Goal: Information Seeking & Learning: Learn about a topic

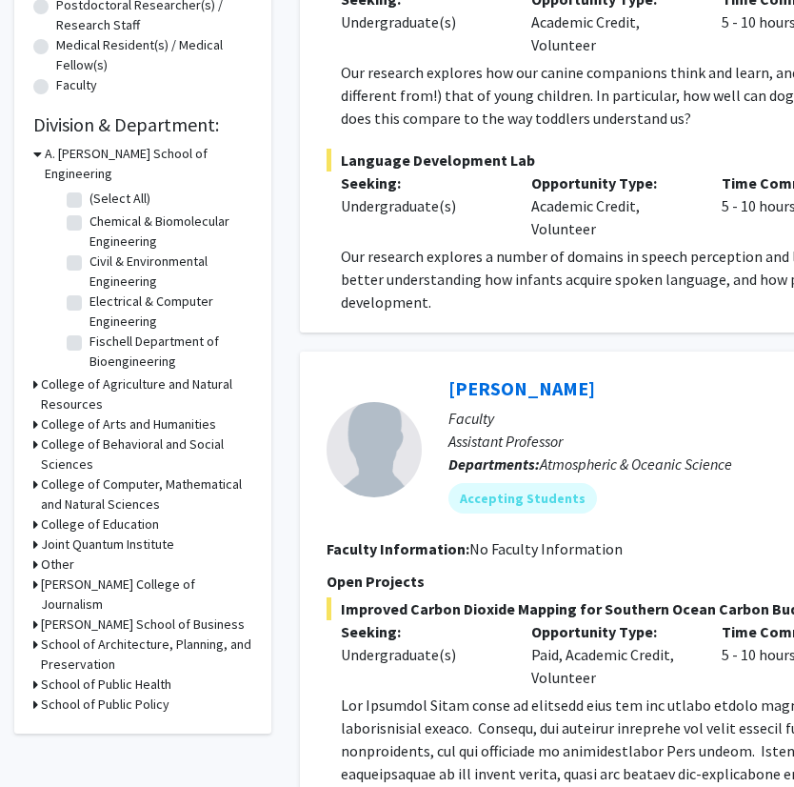
scroll to position [481, 0]
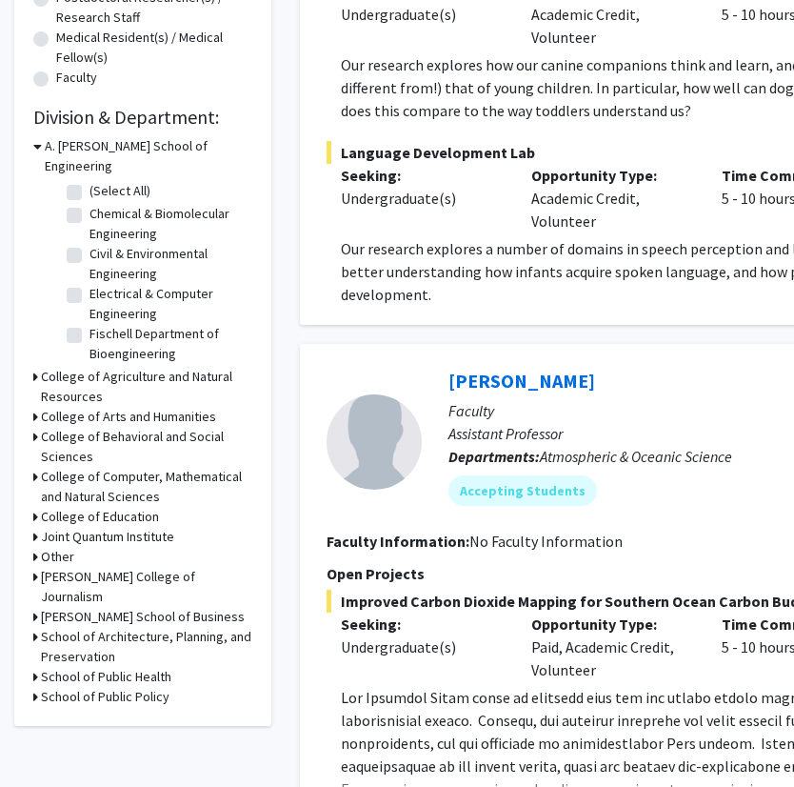
click at [36, 431] on div "College of Behavioral and Social Sciences" at bounding box center [142, 447] width 219 height 40
click at [36, 427] on icon at bounding box center [35, 437] width 5 height 20
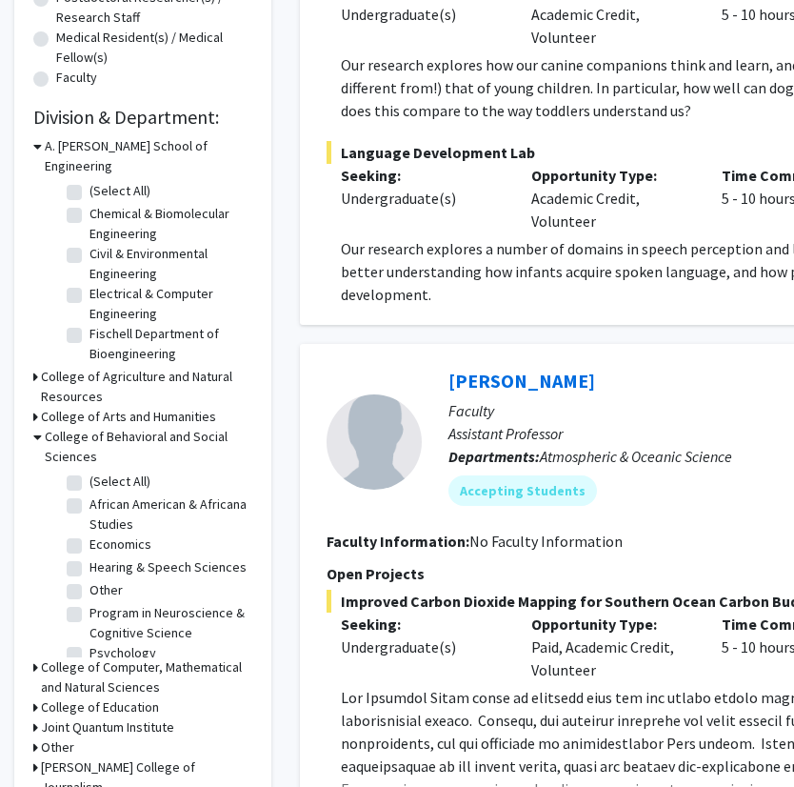
scroll to position [13, 0]
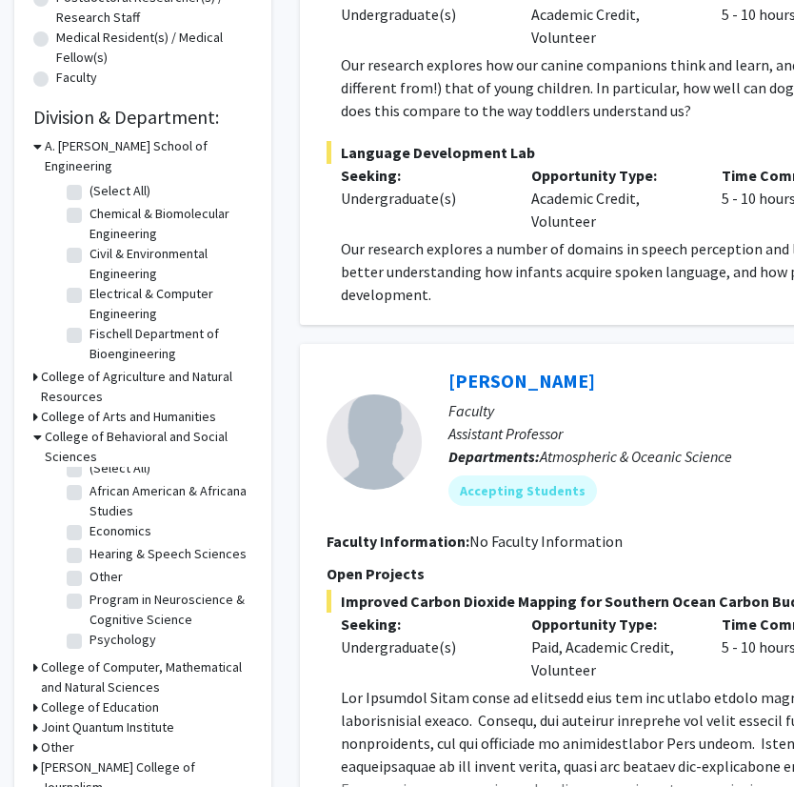
click at [90, 590] on label "Program in Neuroscience & Cognitive Science" at bounding box center [169, 610] width 158 height 40
click at [90, 590] on input "Program in Neuroscience & Cognitive Science" at bounding box center [96, 596] width 12 height 12
checkbox input "true"
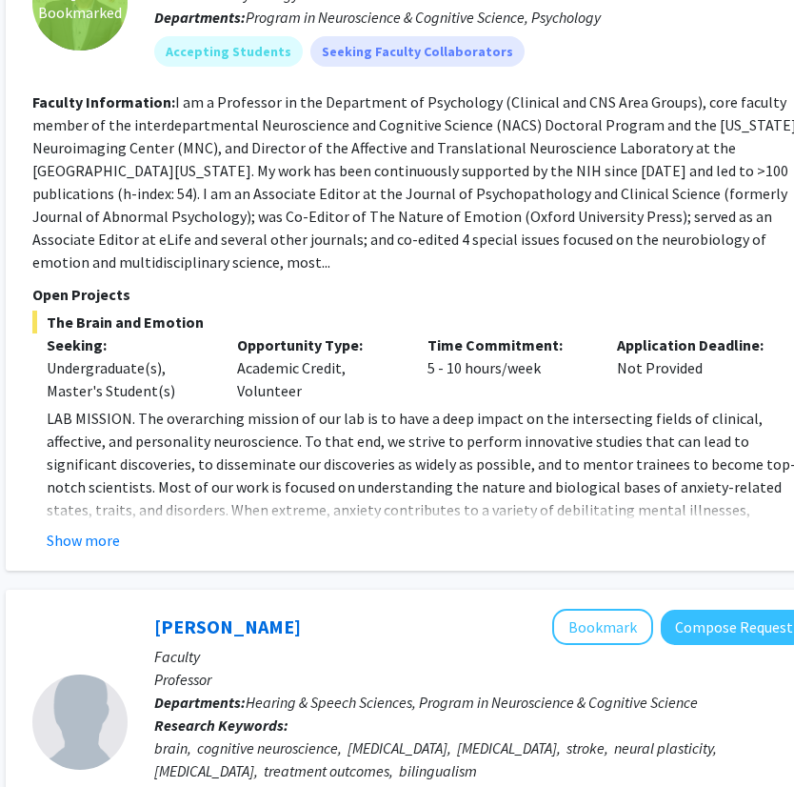
scroll to position [289, 294]
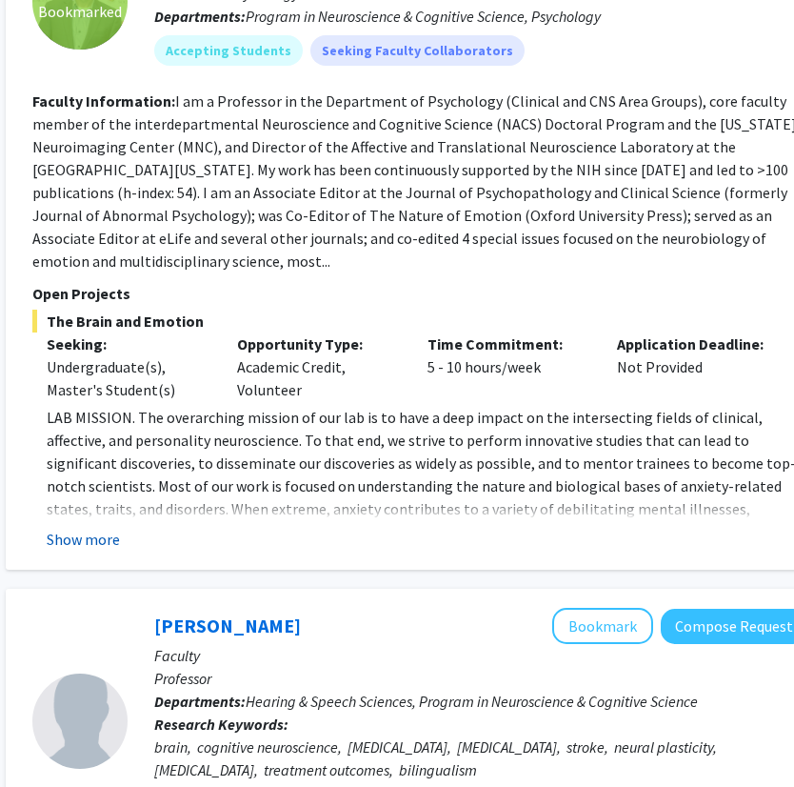
click at [92, 528] on button "Show more" at bounding box center [83, 539] width 73 height 23
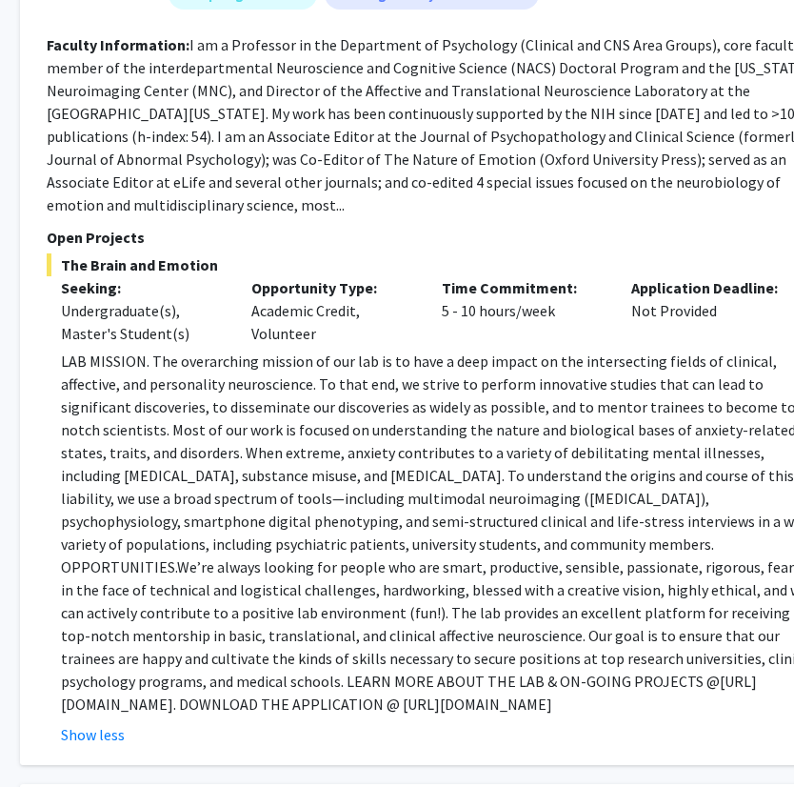
scroll to position [345, 282]
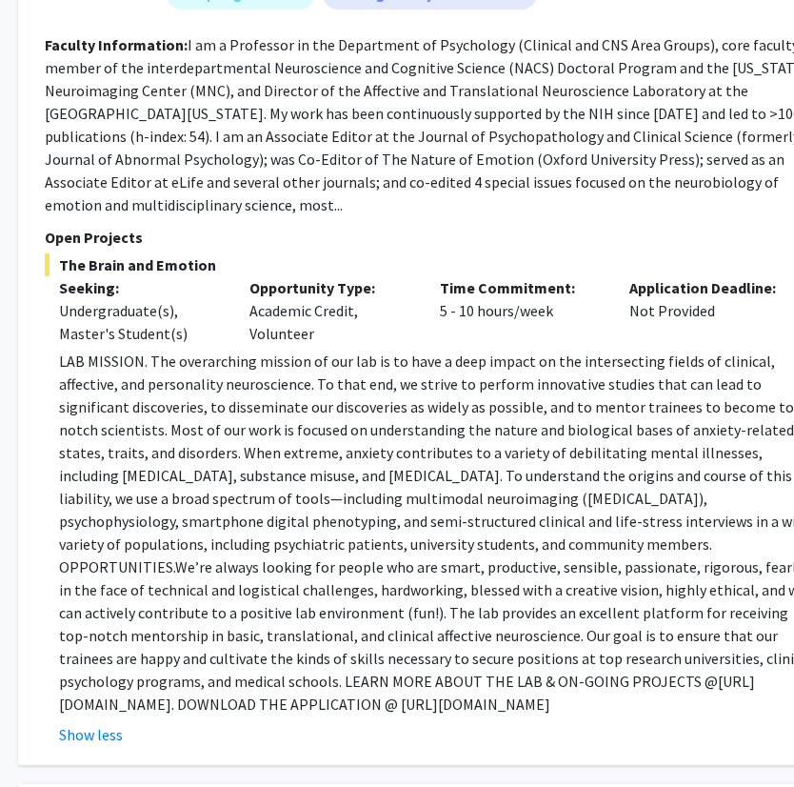
click at [292, 665] on p "LAB MISSION. The overarching mission of our lab is to have a deep impact on the…" at bounding box center [439, 533] width 761 height 366
drag, startPoint x: 71, startPoint y: 683, endPoint x: 508, endPoint y: 680, distance: 436.2
click at [508, 680] on p "LAB MISSION. The overarching mission of our lab is to have a deep impact on the…" at bounding box center [439, 533] width 761 height 366
click at [509, 680] on p "LAB MISSION. The overarching mission of our lab is to have a deep impact on the…" at bounding box center [439, 533] width 761 height 366
drag, startPoint x: 484, startPoint y: 680, endPoint x: 123, endPoint y: 678, distance: 361.0
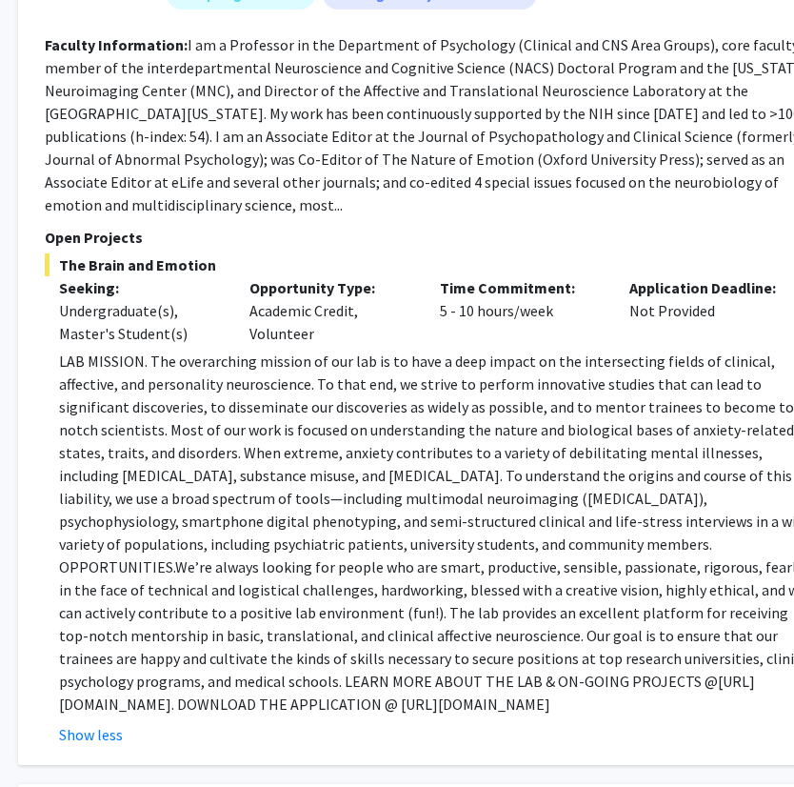
click at [122, 679] on p "LAB MISSION. The overarching mission of our lab is to have a deep impact on the…" at bounding box center [439, 533] width 761 height 366
click at [231, 681] on p "LAB MISSION. The overarching mission of our lab is to have a deep impact on the…" at bounding box center [439, 533] width 761 height 366
drag, startPoint x: 75, startPoint y: 662, endPoint x: 239, endPoint y: 664, distance: 163.8
click at [238, 664] on p "LAB MISSION. The overarching mission of our lab is to have a deep impact on the…" at bounding box center [439, 533] width 761 height 366
copy p "[URL][DOMAIN_NAME]."
